Goal: Browse casually: Explore the website without a specific task or goal

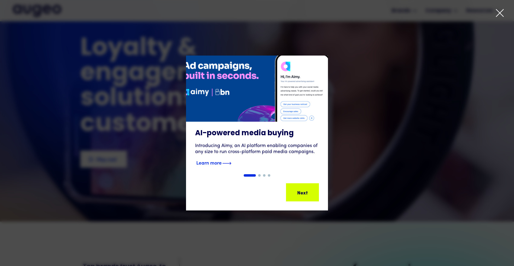
scroll to position [27, 0]
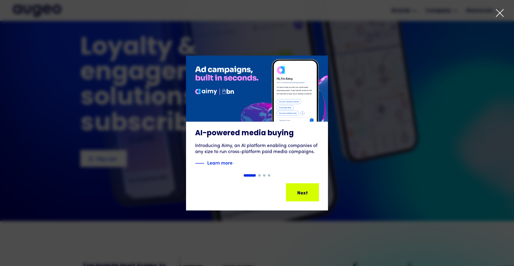
click at [500, 15] on icon at bounding box center [499, 12] width 9 height 9
